Goal: Navigation & Orientation: Find specific page/section

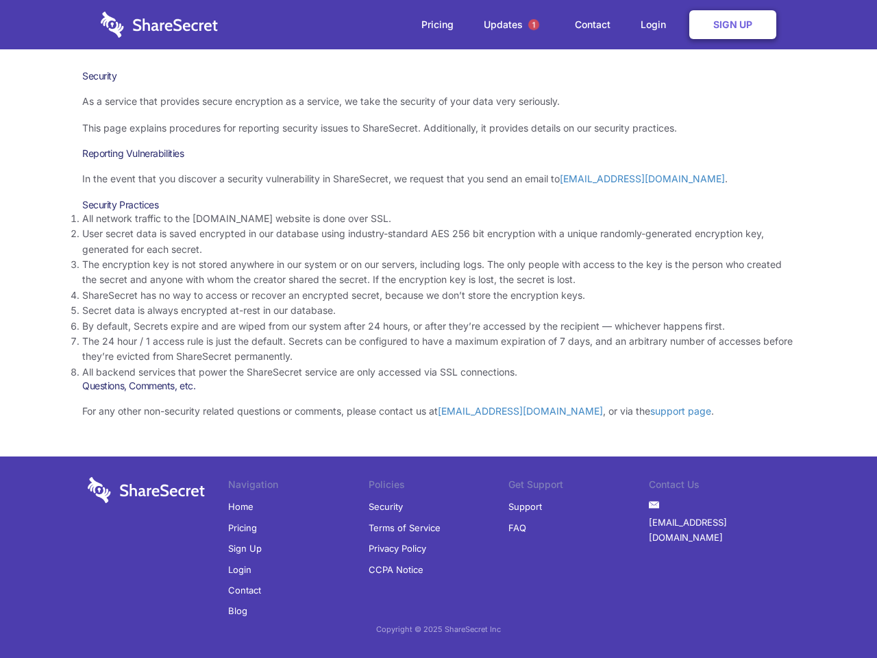
click at [438, 329] on li "By default, Secrets expire and are wiped from our system after 24 hours, or aft…" at bounding box center [438, 326] width 713 height 15
click at [534, 25] on span "1" at bounding box center [533, 24] width 11 height 11
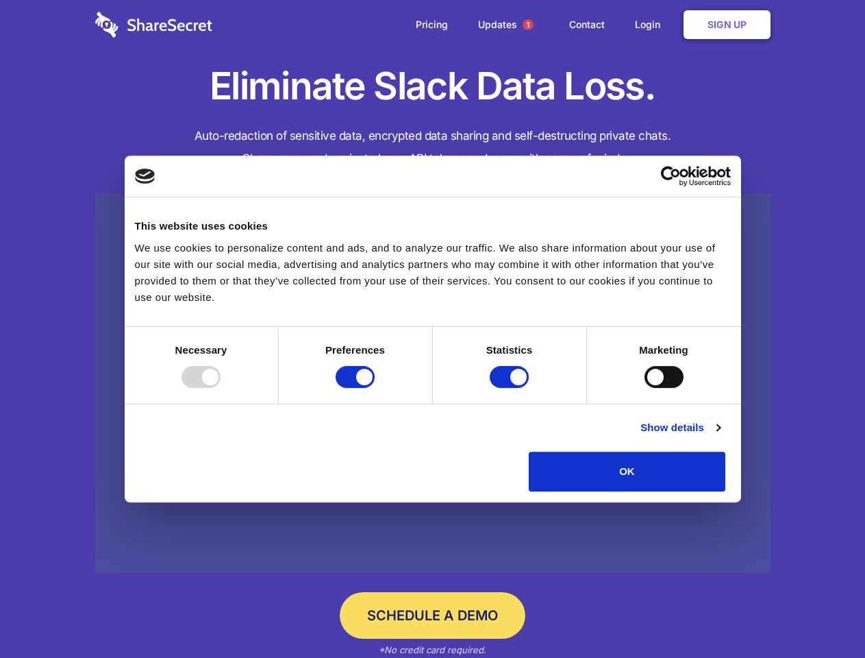
click at [221, 388] on div at bounding box center [201, 377] width 39 height 22
click at [375, 388] on input "Preferences" at bounding box center [355, 377] width 39 height 22
checkbox input "false"
click at [511, 388] on input "Statistics" at bounding box center [509, 377] width 39 height 22
checkbox input "false"
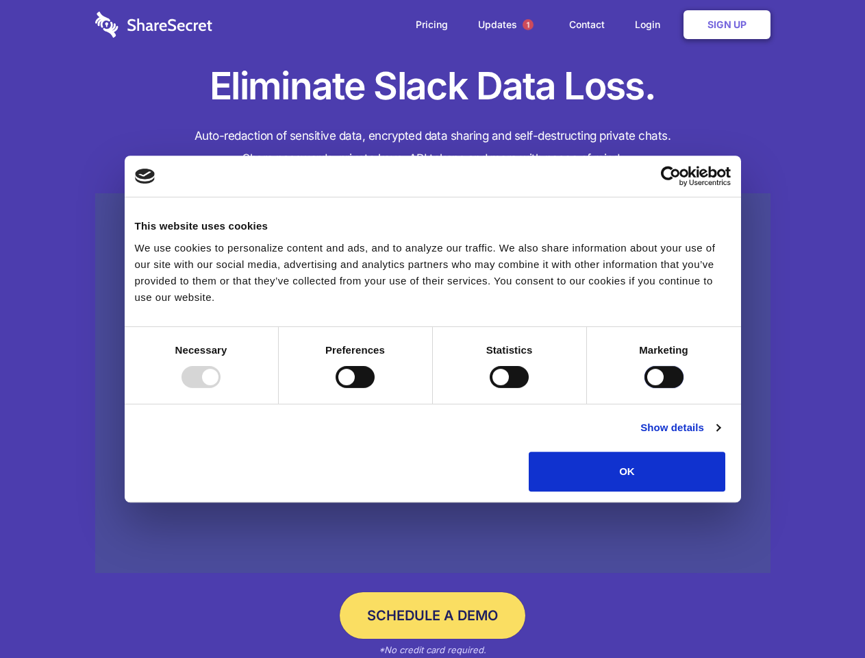
click at [645, 388] on input "Marketing" at bounding box center [664, 377] width 39 height 22
checkbox input "true"
click at [720, 436] on link "Show details" at bounding box center [680, 427] width 79 height 16
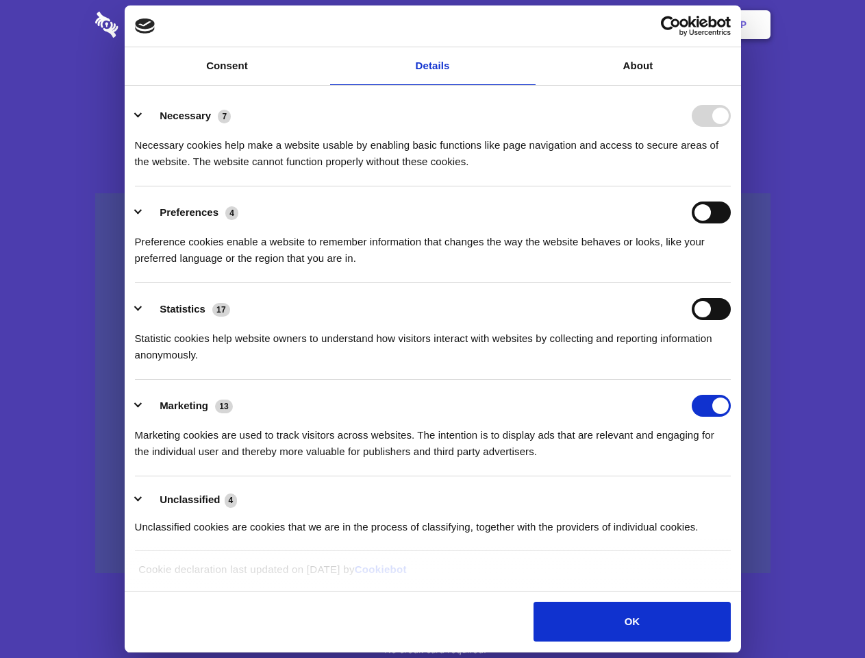
click at [731, 186] on li "Necessary 7 Necessary cookies help make a website usable by enabling basic func…" at bounding box center [433, 138] width 596 height 97
click at [528, 25] on span "1" at bounding box center [528, 24] width 11 height 11
